Goal: Check status: Check status

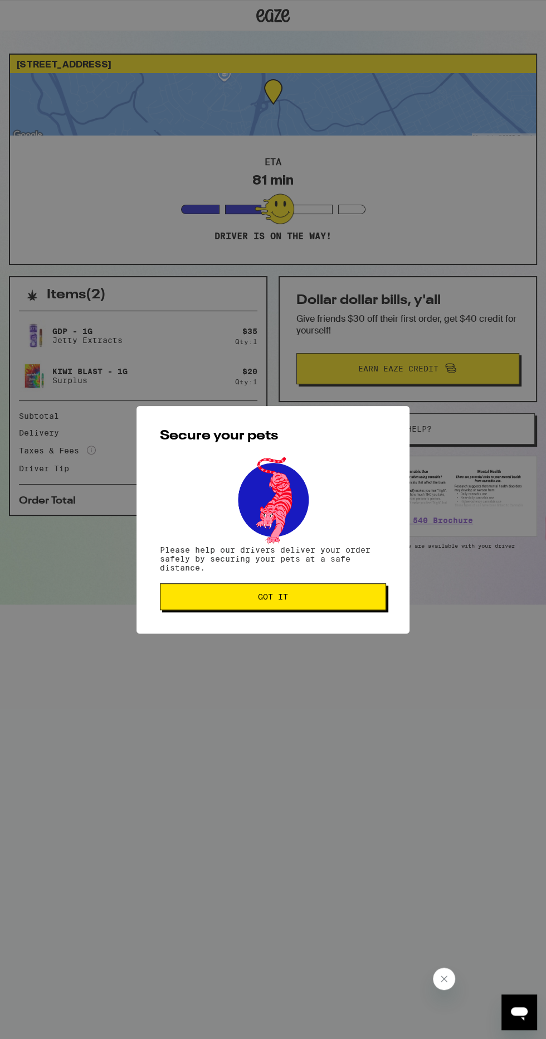
click at [351, 598] on span "Got it" at bounding box center [273, 597] width 207 height 8
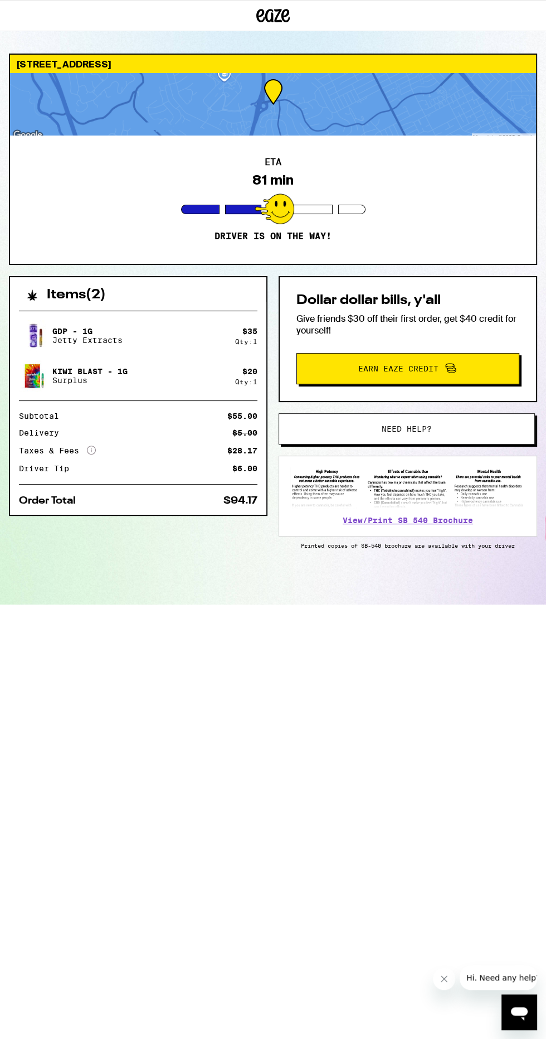
click at [275, 183] on div "81 min" at bounding box center [273, 180] width 41 height 16
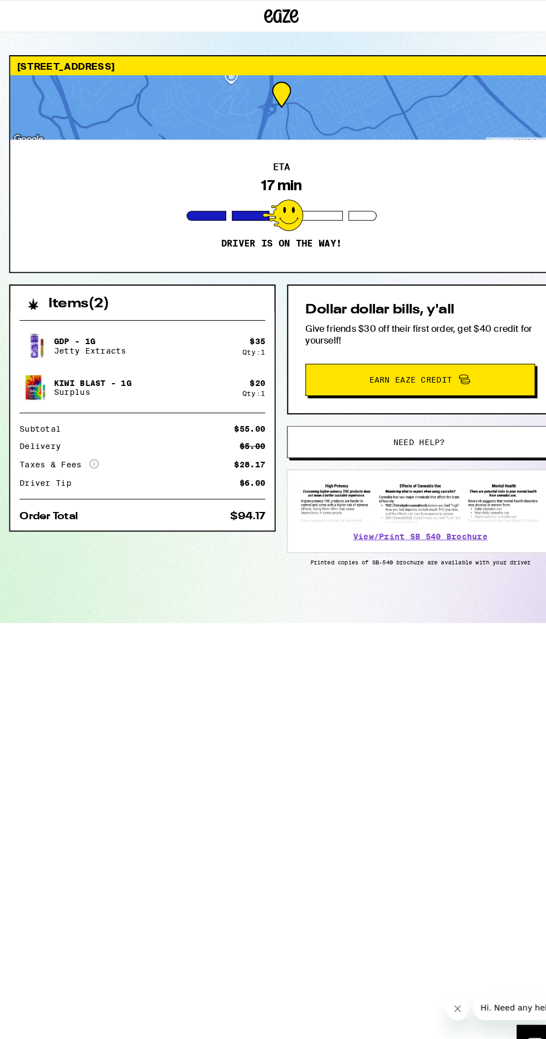
click at [299, 144] on div "ETA 17 min Driver is on the way!" at bounding box center [273, 200] width 526 height 128
click at [260, 157] on div "ETA 17 min Driver is on the way!" at bounding box center [273, 200] width 526 height 128
click at [256, 217] on div at bounding box center [275, 208] width 40 height 31
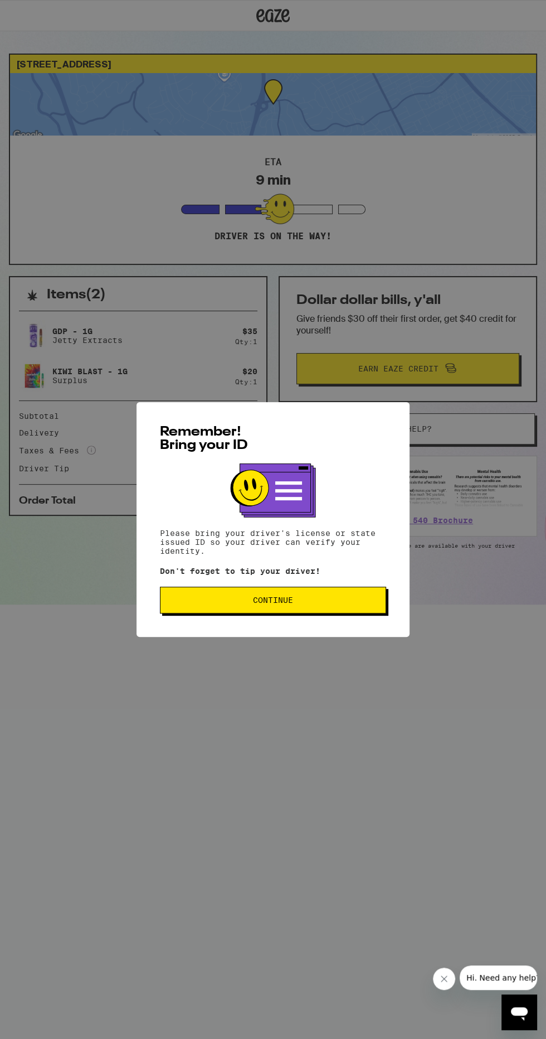
click at [370, 594] on button "Continue" at bounding box center [273, 600] width 226 height 27
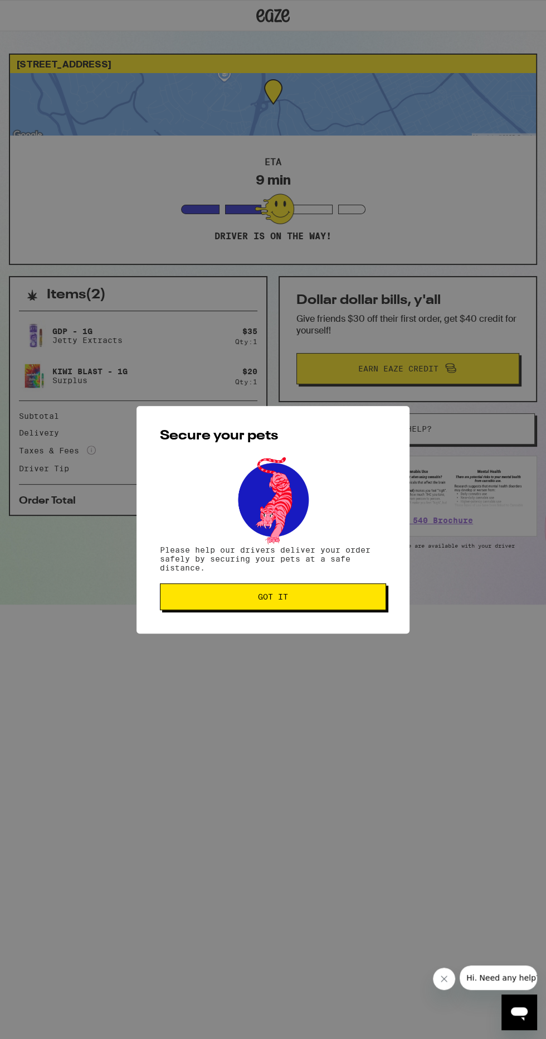
click at [364, 596] on span "Got it" at bounding box center [273, 597] width 207 height 8
click at [367, 598] on span "Got it" at bounding box center [273, 597] width 207 height 8
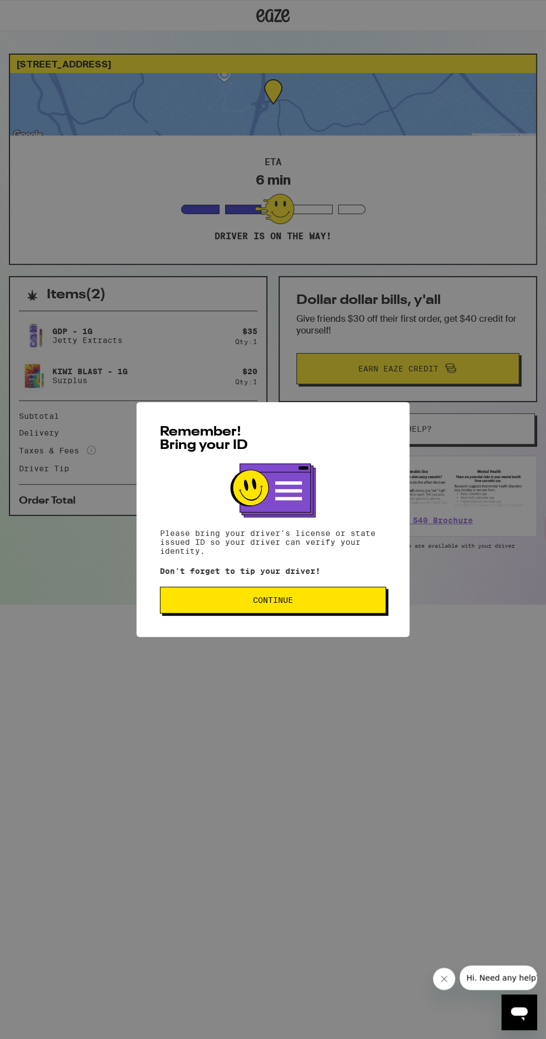
click at [376, 602] on span "Continue" at bounding box center [273, 600] width 207 height 8
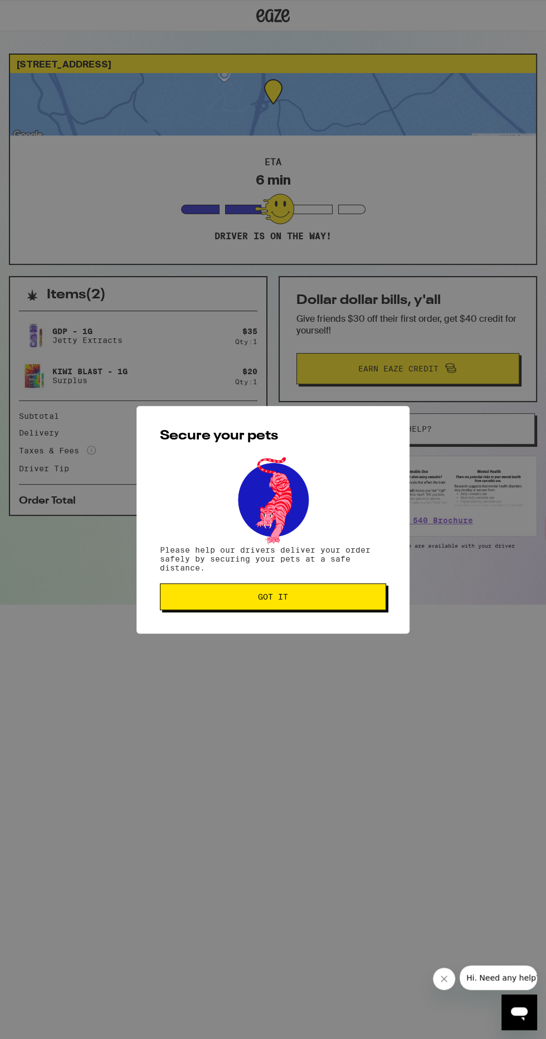
click at [360, 598] on span "Got it" at bounding box center [273, 597] width 207 height 8
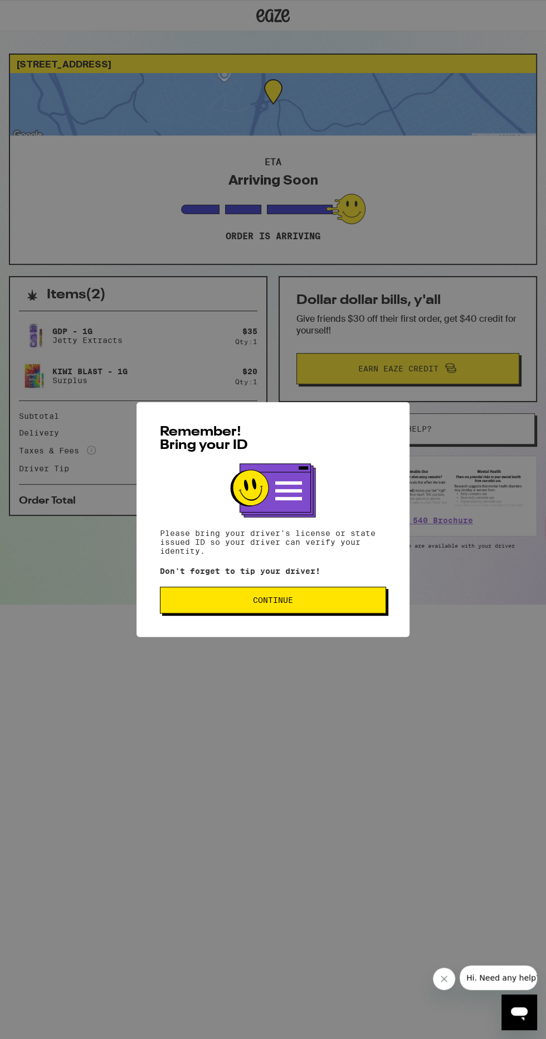
click at [227, 602] on span "Continue" at bounding box center [273, 600] width 207 height 8
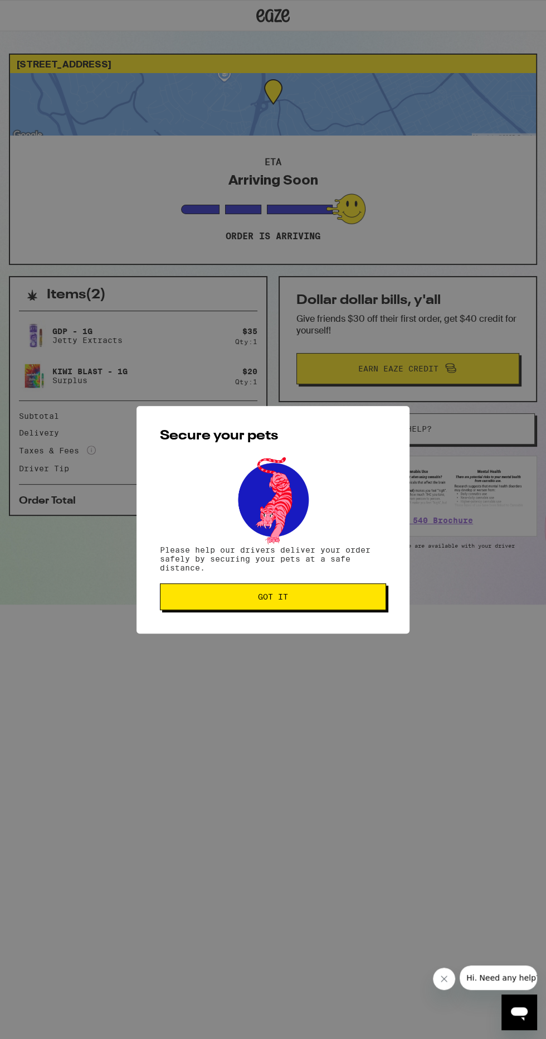
click at [193, 598] on span "Got it" at bounding box center [273, 597] width 207 height 8
